Goal: Task Accomplishment & Management: Manage account settings

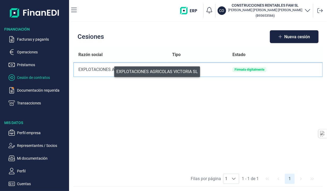
click at [111, 70] on div "EXPLOTACIONES AGRICOLAS VICTORIA SL" at bounding box center [120, 69] width 85 height 6
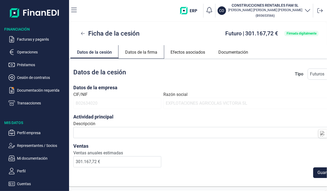
click at [143, 52] on link "Datos de la firma" at bounding box center [141, 51] width 45 height 13
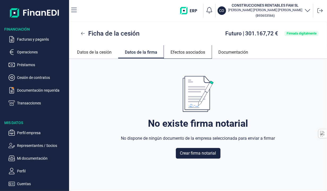
click at [188, 52] on link "Efectos asociados" at bounding box center [188, 51] width 48 height 13
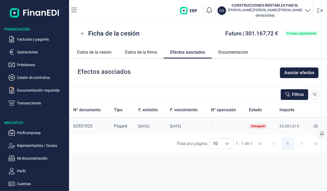
click at [262, 127] on div "Denegado" at bounding box center [258, 126] width 14 height 3
click at [315, 125] on icon at bounding box center [316, 126] width 5 height 4
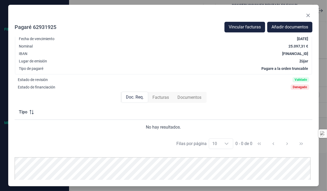
scroll to position [43, 0]
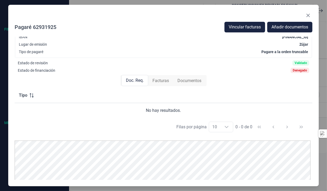
click at [164, 81] on span "Facturas" at bounding box center [161, 81] width 16 height 6
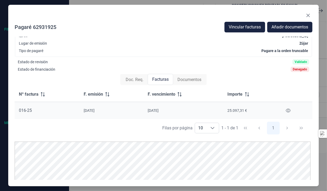
scroll to position [45, 0]
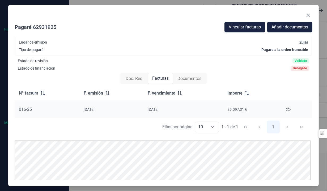
click at [193, 80] on span "Documentos" at bounding box center [190, 79] width 24 height 6
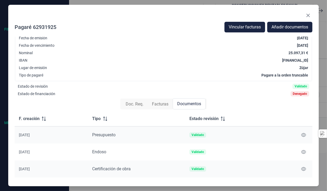
scroll to position [0, 0]
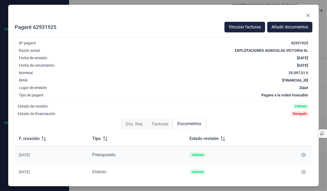
click at [129, 126] on span "Doc. Req." at bounding box center [135, 124] width 18 height 6
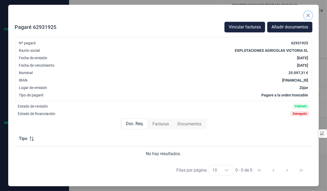
click at [309, 15] on icon "Close" at bounding box center [308, 15] width 4 height 4
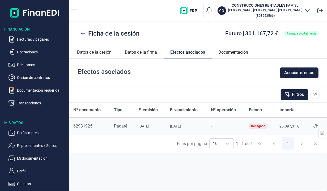
click at [39, 90] on p "Documentación requerida" at bounding box center [42, 90] width 50 height 6
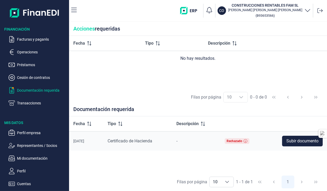
click at [292, 142] on span "Subir documento" at bounding box center [303, 141] width 32 height 6
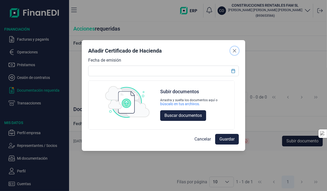
click at [236, 53] on button "Close" at bounding box center [235, 51] width 9 height 9
